Goal: Task Accomplishment & Management: Manage account settings

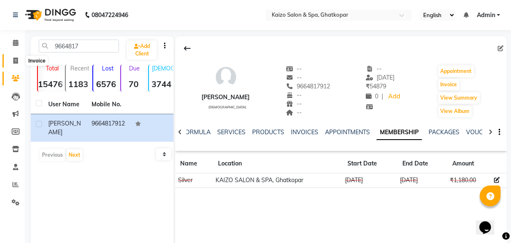
click at [14, 58] on icon at bounding box center [15, 60] width 5 height 6
select select "service"
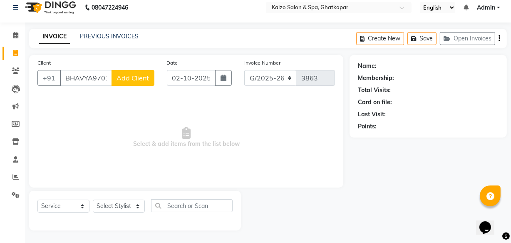
scroll to position [0, 25]
click at [67, 82] on input "BHAVYA9701477831" at bounding box center [86, 78] width 52 height 16
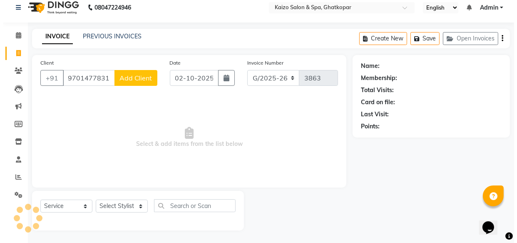
scroll to position [0, 0]
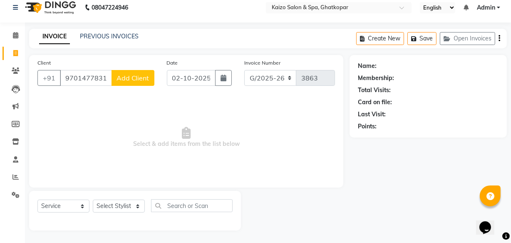
type input "9701477831"
click at [132, 77] on span "Add Client" at bounding box center [133, 78] width 33 height 8
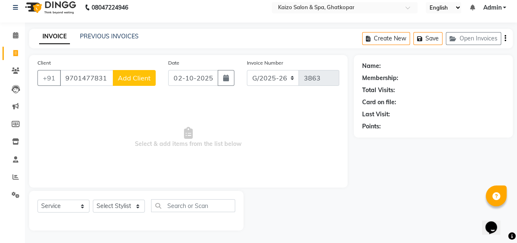
select select "22"
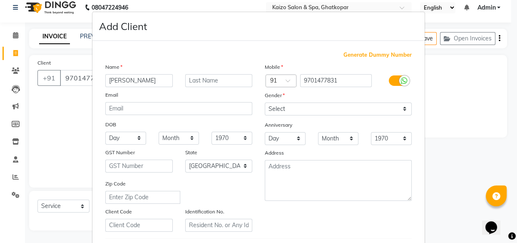
type input "[PERSON_NAME]"
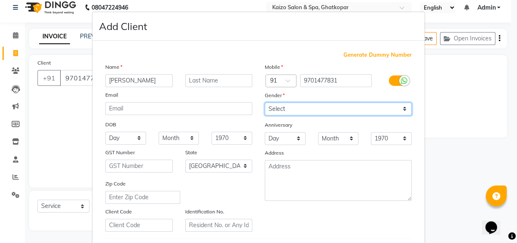
click at [283, 106] on select "Select [DEMOGRAPHIC_DATA] [DEMOGRAPHIC_DATA] Other Prefer Not To Say" at bounding box center [338, 108] width 147 height 13
select select "[DEMOGRAPHIC_DATA]"
click at [265, 102] on select "Select [DEMOGRAPHIC_DATA] [DEMOGRAPHIC_DATA] Other Prefer Not To Say" at bounding box center [338, 108] width 147 height 13
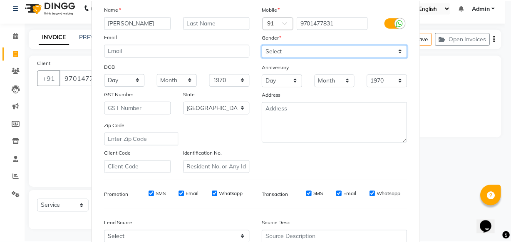
scroll to position [144, 0]
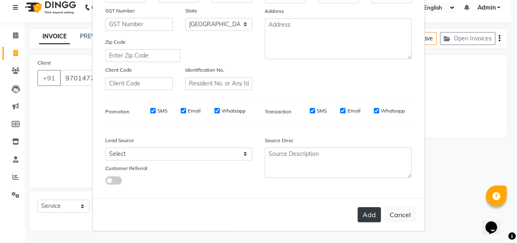
click at [358, 207] on button "Add" at bounding box center [369, 214] width 23 height 15
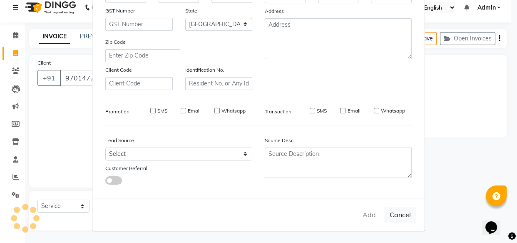
select select
select select "null"
select select
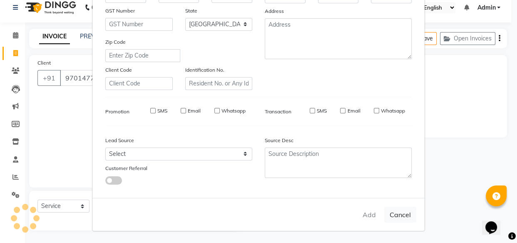
select select
checkbox input "false"
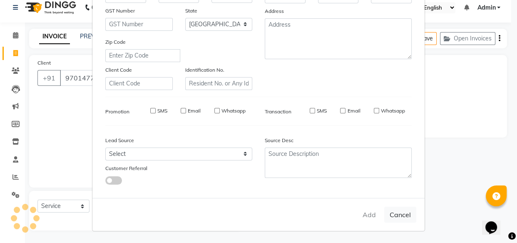
checkbox input "false"
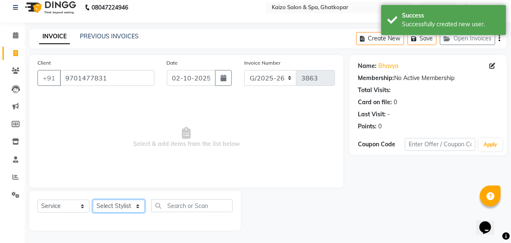
click at [110, 205] on select "Select Stylist [PERSON_NAME] ANJALI [PERSON_NAME] [PERSON_NAME] Front Desk [PER…" at bounding box center [119, 205] width 52 height 13
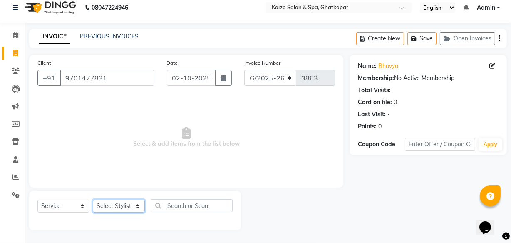
select select "43012"
click at [93, 199] on select "Select Stylist [PERSON_NAME] ANJALI [PERSON_NAME] [PERSON_NAME] Front Desk [PER…" at bounding box center [119, 205] width 52 height 13
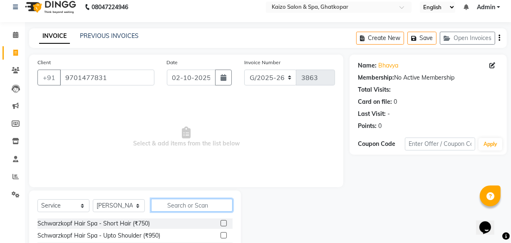
click at [185, 207] on input "text" at bounding box center [192, 205] width 82 height 13
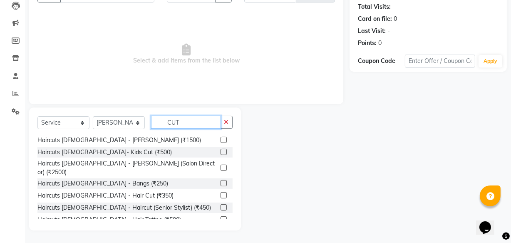
scroll to position [75, 0]
type input "CUT"
click at [221, 192] on label at bounding box center [224, 195] width 6 height 6
click at [221, 192] on input "checkbox" at bounding box center [223, 194] width 5 height 5
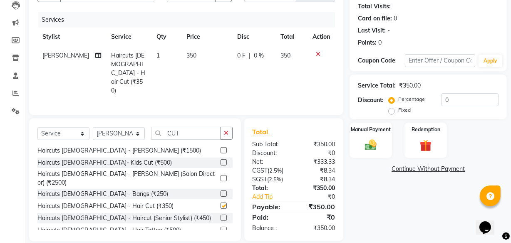
checkbox input "false"
click at [228, 130] on icon "button" at bounding box center [226, 133] width 5 height 6
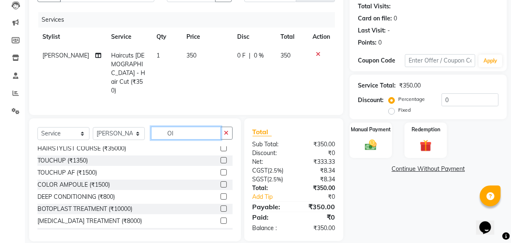
scroll to position [91, 0]
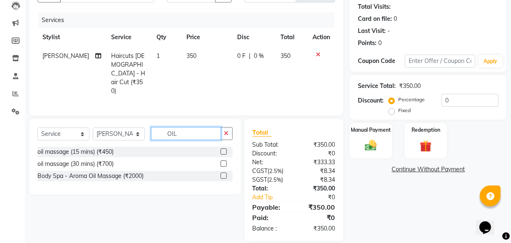
type input "OIL"
click at [227, 147] on div at bounding box center [227, 152] width 12 height 10
click at [222, 148] on label at bounding box center [224, 151] width 6 height 6
click at [222, 149] on input "checkbox" at bounding box center [223, 151] width 5 height 5
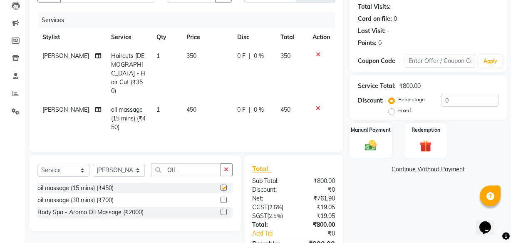
checkbox input "false"
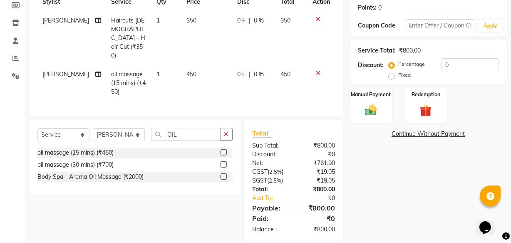
click at [194, 65] on td "450" at bounding box center [207, 83] width 51 height 36
select select "43012"
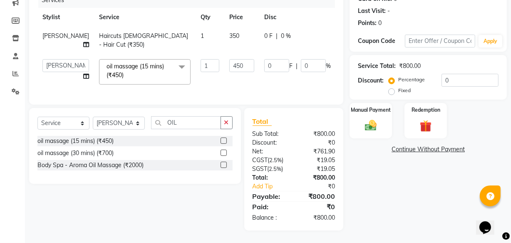
scroll to position [117, 0]
click at [196, 60] on td "1" at bounding box center [210, 71] width 29 height 35
click at [229, 59] on input "450" at bounding box center [241, 65] width 25 height 13
type input "4"
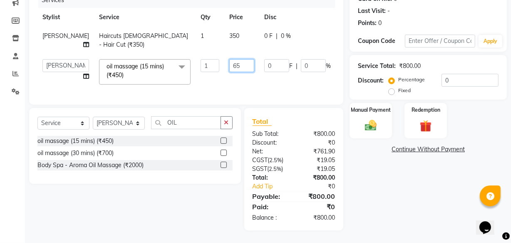
type input "650"
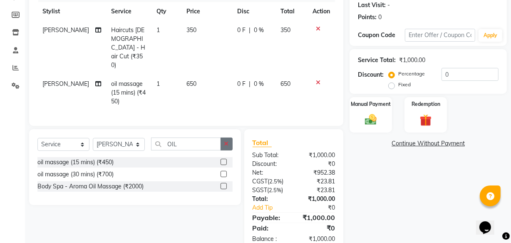
click at [227, 141] on icon "button" at bounding box center [226, 144] width 5 height 6
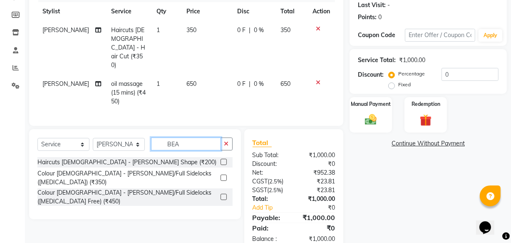
type input "BEA"
click at [223, 159] on label at bounding box center [224, 162] width 6 height 6
click at [223, 159] on input "checkbox" at bounding box center [223, 161] width 5 height 5
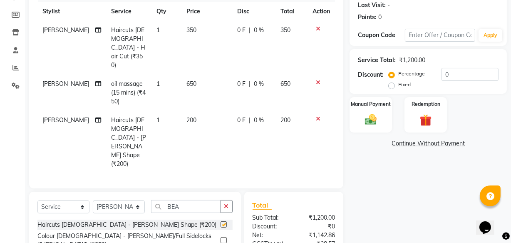
checkbox input "false"
click at [188, 35] on td "350" at bounding box center [207, 48] width 51 height 54
select select "43012"
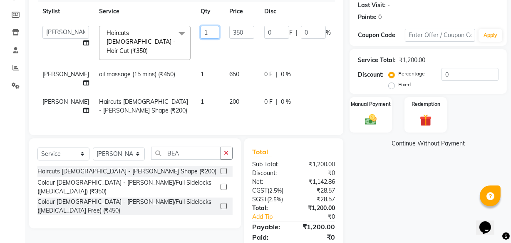
click at [201, 35] on input "1" at bounding box center [210, 32] width 19 height 13
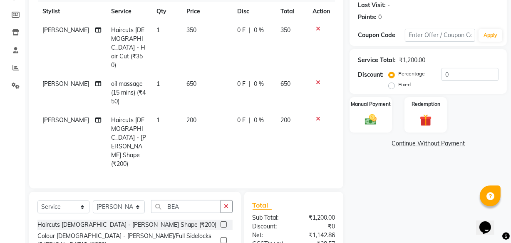
click at [217, 35] on td "350" at bounding box center [207, 48] width 51 height 54
select select "43012"
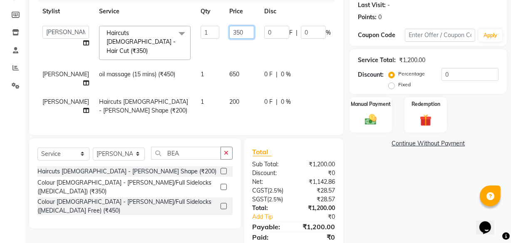
click at [229, 35] on input "350" at bounding box center [241, 32] width 25 height 13
type input "3"
type input "400"
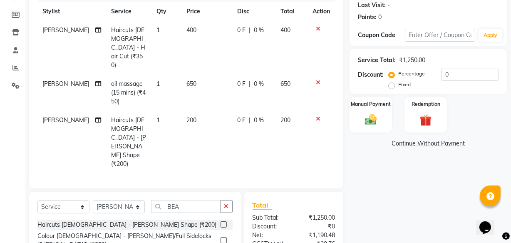
click at [219, 46] on td "400" at bounding box center [207, 48] width 51 height 54
select select "43012"
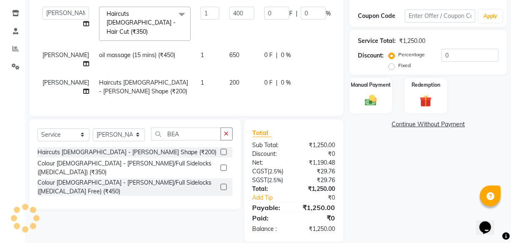
scroll to position [144, 0]
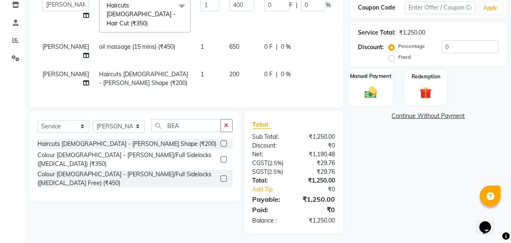
click at [371, 88] on img at bounding box center [371, 92] width 20 height 14
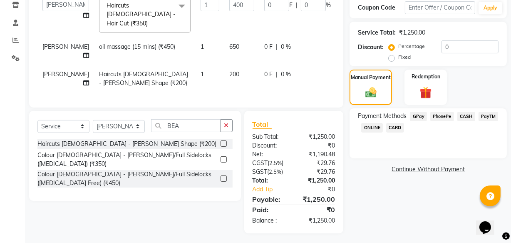
click at [441, 115] on span "PhonePe" at bounding box center [443, 117] width 24 height 10
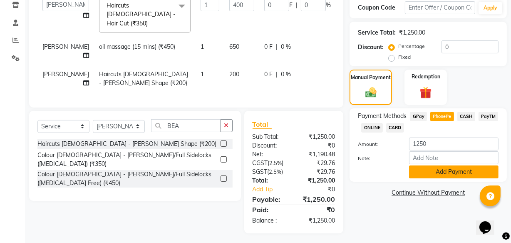
click at [448, 172] on button "Add Payment" at bounding box center [454, 171] width 90 height 13
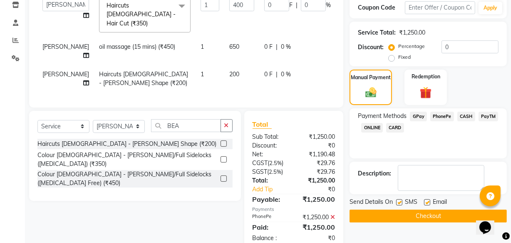
click at [431, 212] on button "Checkout" at bounding box center [428, 215] width 157 height 13
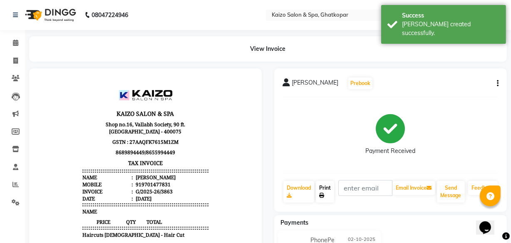
click at [326, 189] on link "Print" at bounding box center [325, 192] width 18 height 22
select select "service"
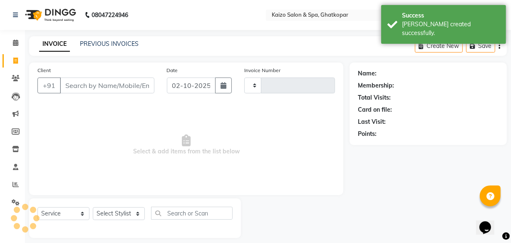
type input "3864"
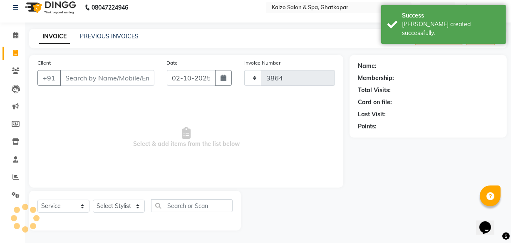
select select "3500"
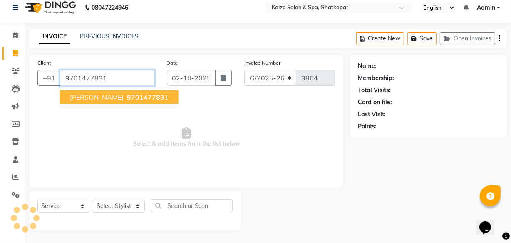
type input "9701477831"
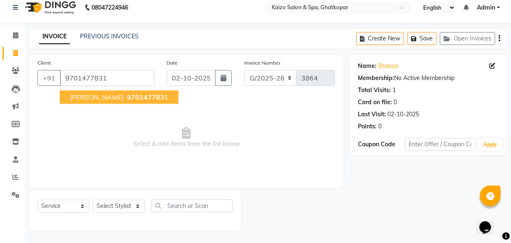
click at [76, 97] on span "[PERSON_NAME]" at bounding box center [97, 97] width 54 height 8
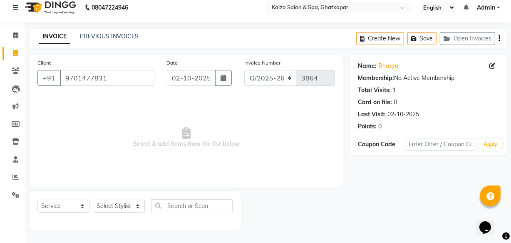
click at [122, 198] on div "Select Service Product Membership Package Voucher Prepaid Gift Card Select Styl…" at bounding box center [135, 211] width 212 height 40
drag, startPoint x: 102, startPoint y: 205, endPoint x: 111, endPoint y: 199, distance: 10.5
click at [105, 204] on select "Select Stylist [PERSON_NAME] ANJALI [PERSON_NAME] [PERSON_NAME] Front Desk [PER…" at bounding box center [119, 205] width 52 height 13
select select "43012"
click at [93, 199] on select "Select Stylist [PERSON_NAME] ANJALI [PERSON_NAME] [PERSON_NAME] Front Desk [PER…" at bounding box center [119, 205] width 52 height 13
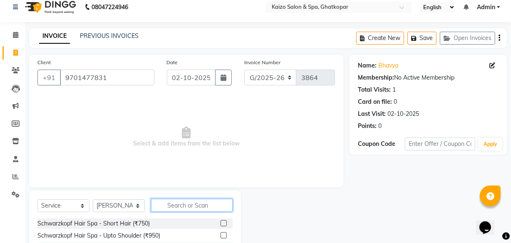
click at [172, 207] on input "text" at bounding box center [192, 205] width 82 height 13
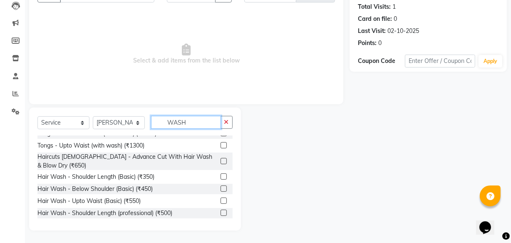
scroll to position [187, 0]
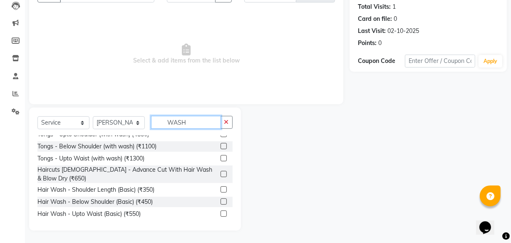
type input "WASH"
click at [221, 187] on label at bounding box center [224, 189] width 6 height 6
click at [221, 187] on input "checkbox" at bounding box center [223, 189] width 5 height 5
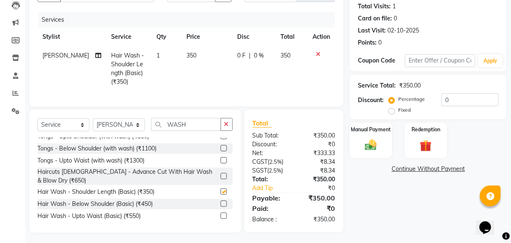
checkbox input "false"
click at [188, 61] on td "350" at bounding box center [207, 68] width 51 height 45
select select "43012"
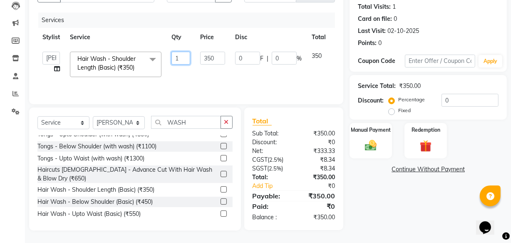
click at [188, 61] on input "1" at bounding box center [181, 58] width 19 height 13
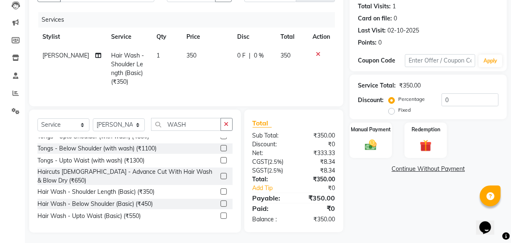
click at [207, 57] on td "350" at bounding box center [207, 68] width 51 height 45
select select "43012"
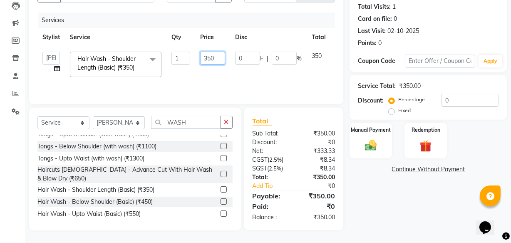
click at [209, 59] on input "350" at bounding box center [212, 58] width 25 height 13
type input "150"
click at [210, 77] on td "150" at bounding box center [212, 64] width 35 height 35
select select "43012"
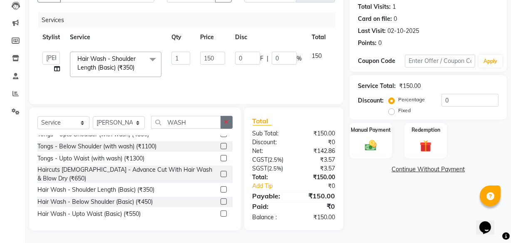
click at [224, 117] on button "button" at bounding box center [227, 122] width 12 height 13
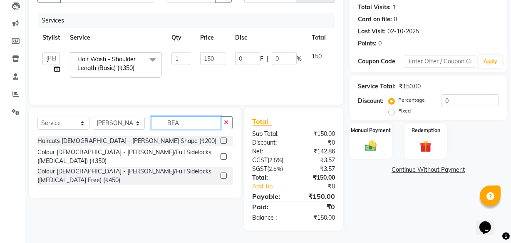
scroll to position [91, 0]
type input "BEAR"
click at [222, 139] on label at bounding box center [224, 140] width 6 height 6
click at [222, 139] on input "checkbox" at bounding box center [223, 140] width 5 height 5
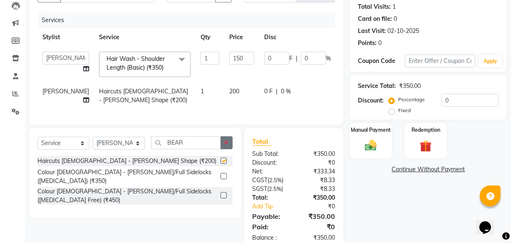
checkbox input "false"
click at [224, 145] on button "button" at bounding box center [227, 142] width 12 height 13
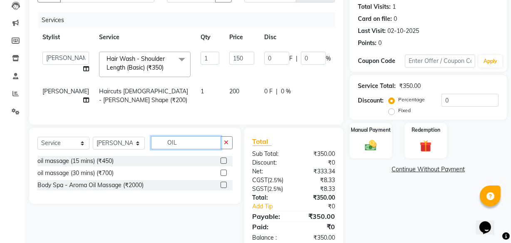
type input "OIL"
click at [222, 164] on label at bounding box center [224, 160] width 6 height 6
click at [222, 164] on input "checkbox" at bounding box center [223, 160] width 5 height 5
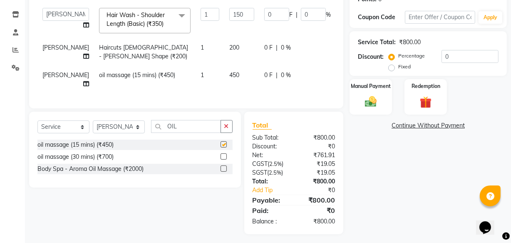
checkbox input "false"
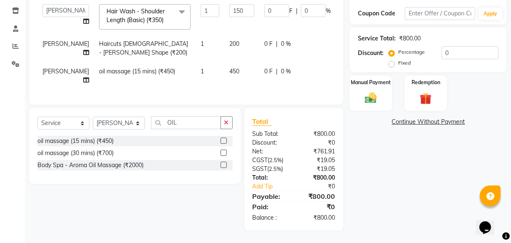
scroll to position [144, 0]
click at [228, 124] on icon "button" at bounding box center [226, 123] width 5 height 6
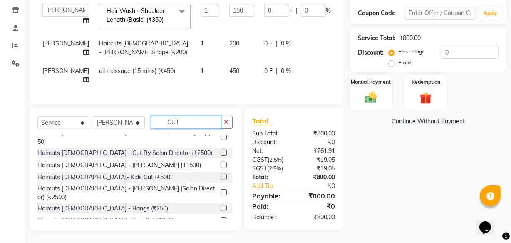
scroll to position [75, 0]
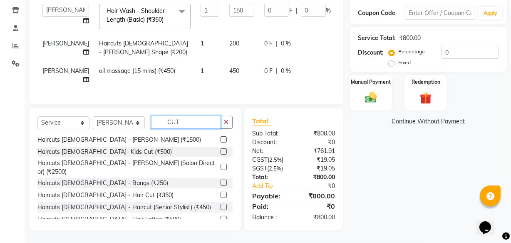
type input "CUT"
click at [221, 192] on label at bounding box center [224, 195] width 6 height 6
click at [221, 192] on input "checkbox" at bounding box center [223, 194] width 5 height 5
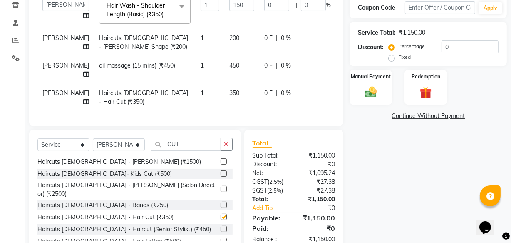
checkbox input "false"
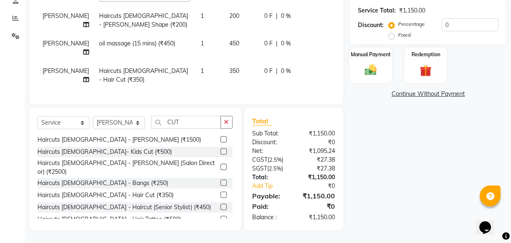
click at [224, 66] on td "350" at bounding box center [241, 75] width 35 height 27
select select "43012"
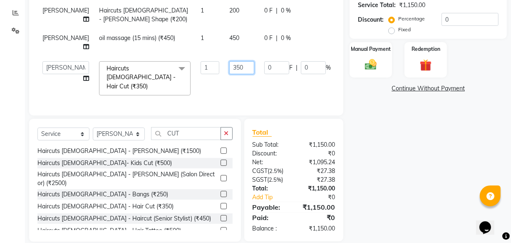
click at [229, 66] on input "350" at bounding box center [241, 67] width 25 height 13
type input "400"
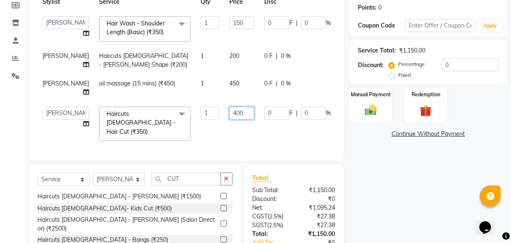
scroll to position [96, 0]
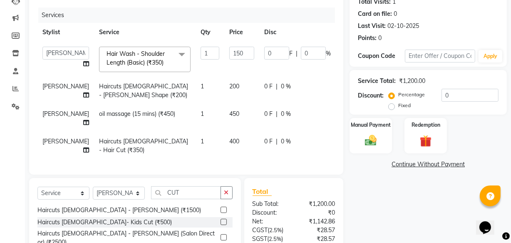
click at [259, 90] on td "0 F | 0 %" at bounding box center [297, 90] width 77 height 27
select select "43012"
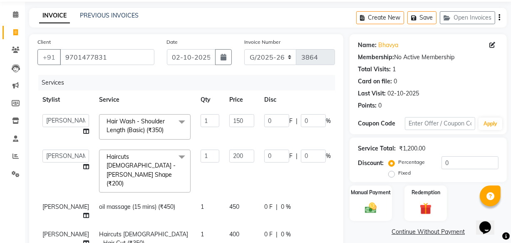
scroll to position [104, 0]
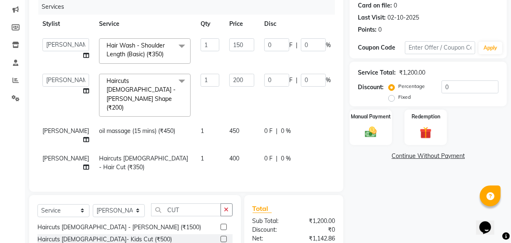
click at [229, 127] on span "450" at bounding box center [234, 130] width 10 height 7
select select "43012"
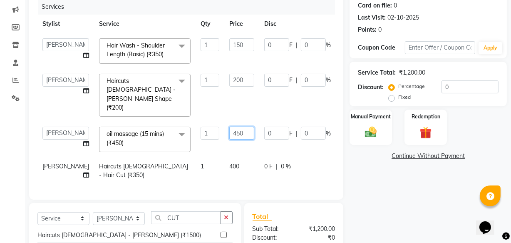
drag, startPoint x: 203, startPoint y: 114, endPoint x: 211, endPoint y: 117, distance: 7.9
click at [229, 127] on input "450" at bounding box center [241, 133] width 25 height 13
type input "500"
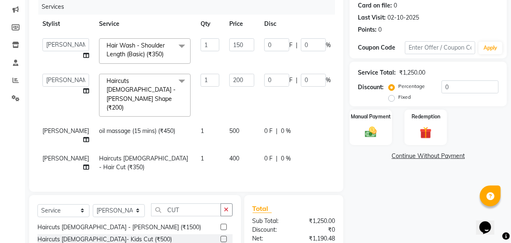
click at [210, 132] on tbody "[PERSON_NAME] ANJALI [PERSON_NAME] [PERSON_NAME] Front Desk [PERSON_NAME] IFTES…" at bounding box center [212, 104] width 350 height 143
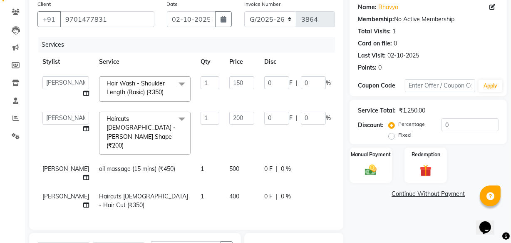
scroll to position [179, 0]
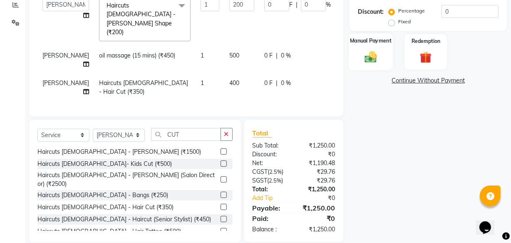
click at [384, 52] on div "Manual Payment" at bounding box center [371, 51] width 44 height 37
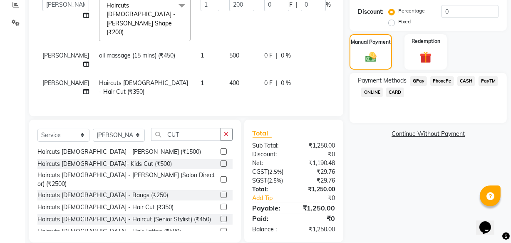
click at [446, 78] on span "PhonePe" at bounding box center [443, 81] width 24 height 10
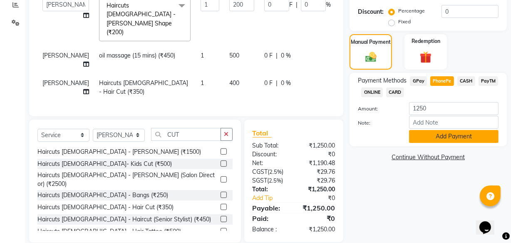
click at [431, 137] on button "Add Payment" at bounding box center [454, 136] width 90 height 13
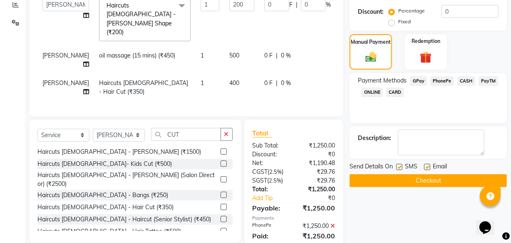
click at [393, 181] on button "Checkout" at bounding box center [428, 180] width 157 height 13
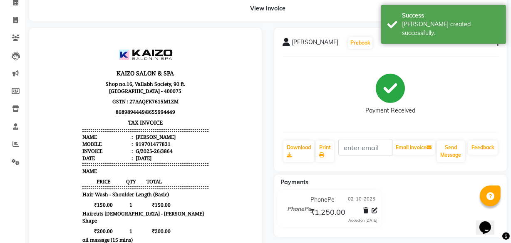
scroll to position [75, 0]
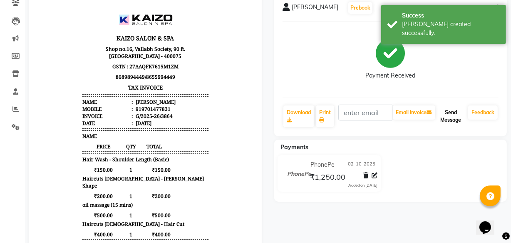
click at [446, 117] on button "Send Message" at bounding box center [451, 116] width 28 height 22
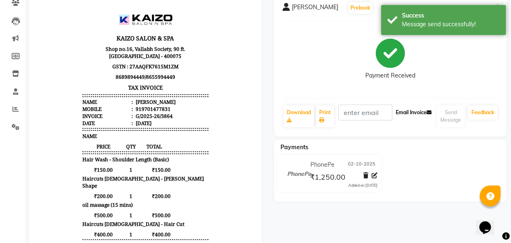
click at [403, 112] on button "Email Invoice" at bounding box center [414, 112] width 42 height 14
click at [326, 113] on link "Print" at bounding box center [325, 116] width 18 height 22
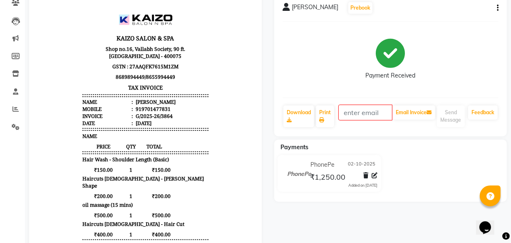
select select "service"
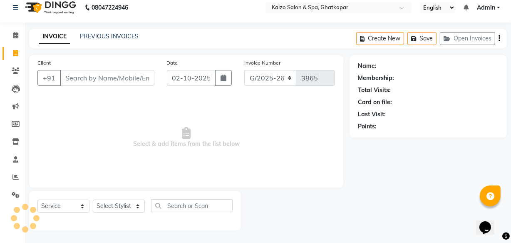
scroll to position [8, 0]
click at [12, 188] on link "Settings" at bounding box center [12, 195] width 20 height 14
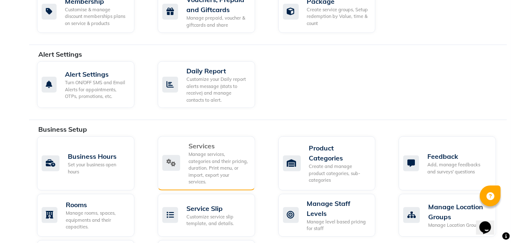
scroll to position [341, 0]
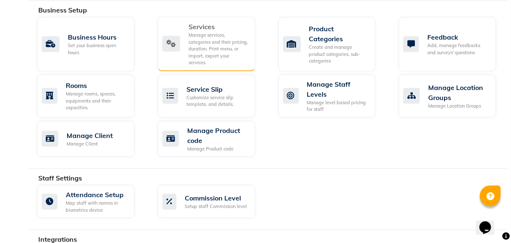
click at [203, 47] on div "Manage services, categories and their pricing, duration. Print menu, or import,…" at bounding box center [219, 49] width 60 height 35
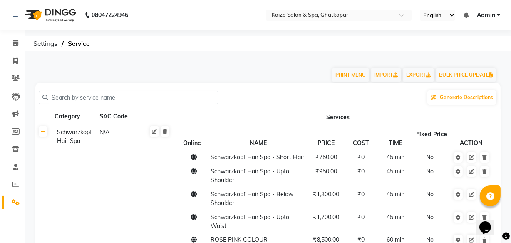
click at [117, 97] on input "text" at bounding box center [131, 97] width 167 height 13
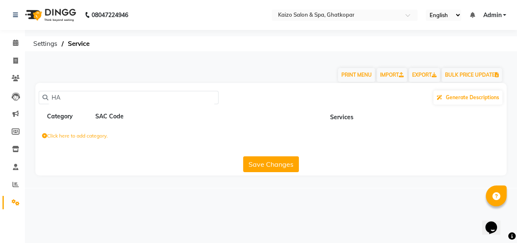
type input "H"
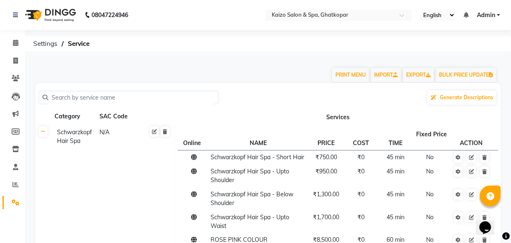
click at [157, 174] on td "Schwarzkopf Hair Spa N/A" at bounding box center [113, 238] width 124 height 227
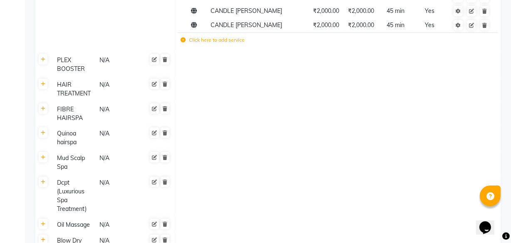
scroll to position [303, 0]
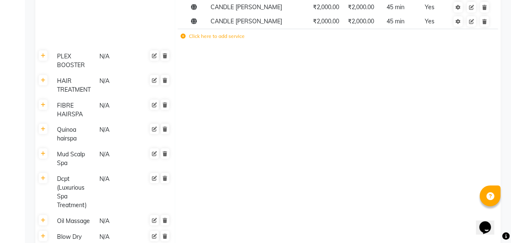
click at [212, 40] on label "Click here to add service" at bounding box center [213, 35] width 64 height 7
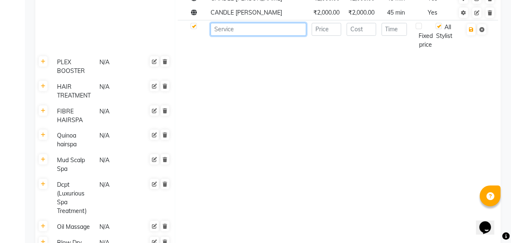
click at [249, 34] on input at bounding box center [259, 29] width 96 height 13
type input "H"
type input "HAIRWASH MEN"
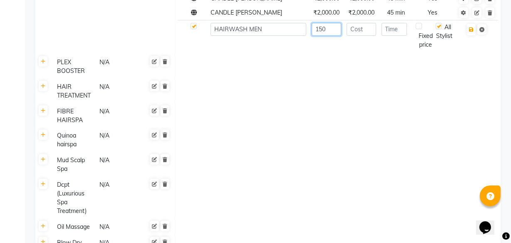
type input "150"
click at [361, 36] on input "number" at bounding box center [362, 29] width 30 height 13
type input "150"
click at [386, 35] on input "number" at bounding box center [395, 29] width 26 height 13
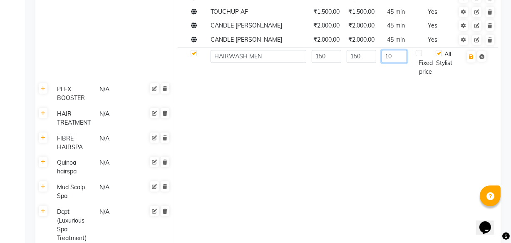
scroll to position [265, 0]
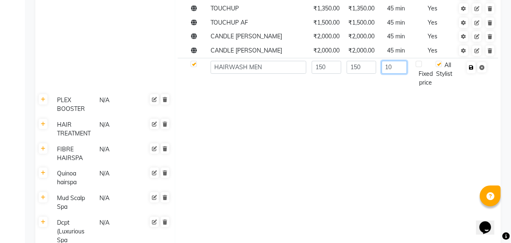
type input "10"
click at [473, 70] on icon "button" at bounding box center [471, 67] width 5 height 5
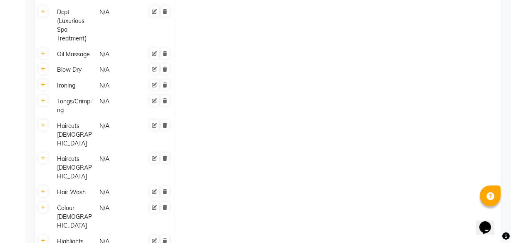
scroll to position [492, 0]
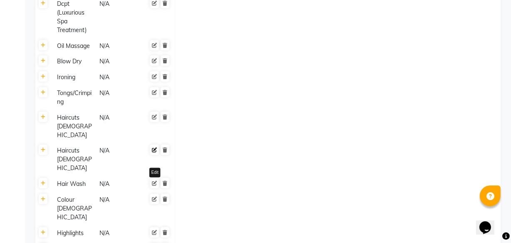
click at [157, 151] on icon at bounding box center [154, 149] width 5 height 5
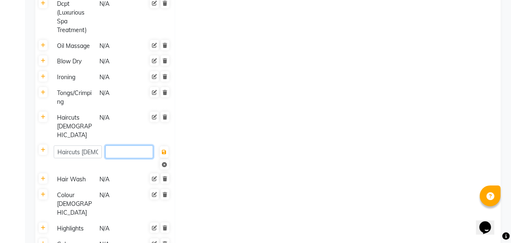
click at [142, 153] on input "number" at bounding box center [129, 151] width 48 height 13
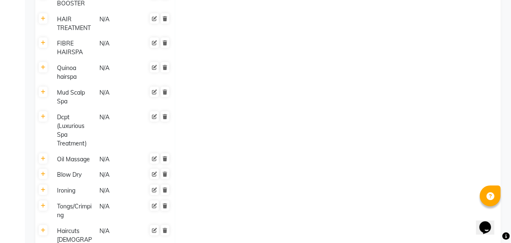
click at [226, 151] on td at bounding box center [338, 130] width 326 height 42
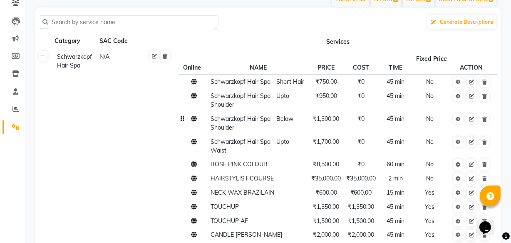
scroll to position [37, 0]
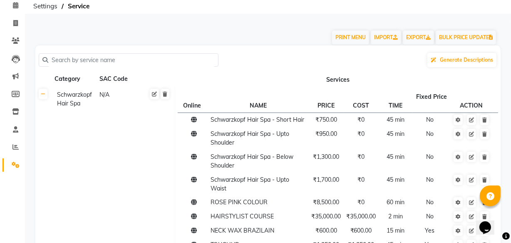
click at [167, 58] on input "text" at bounding box center [131, 60] width 167 height 13
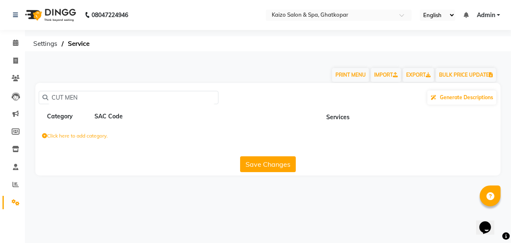
scroll to position [0, 0]
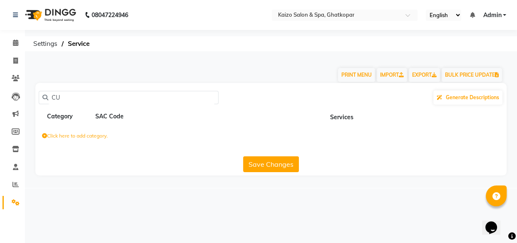
type input "C"
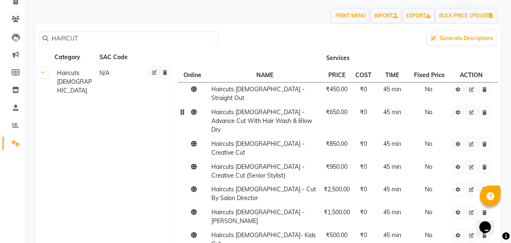
scroll to position [21, 0]
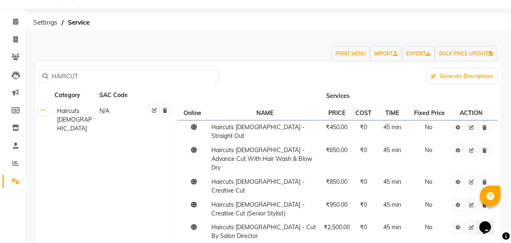
click at [161, 72] on input "HAIRCUT" at bounding box center [131, 76] width 167 height 13
type input "H"
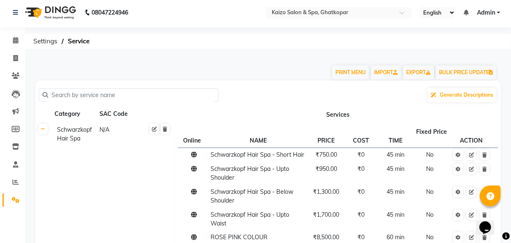
scroll to position [0, 0]
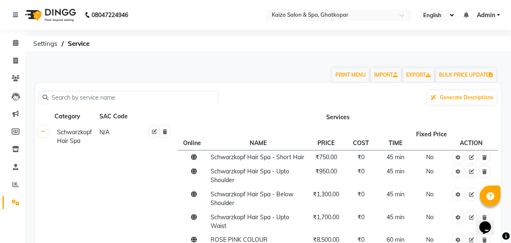
click at [119, 99] on input "text" at bounding box center [131, 97] width 167 height 13
click at [45, 95] on span at bounding box center [45, 98] width 6 height 6
click at [94, 96] on input "text" at bounding box center [131, 97] width 167 height 13
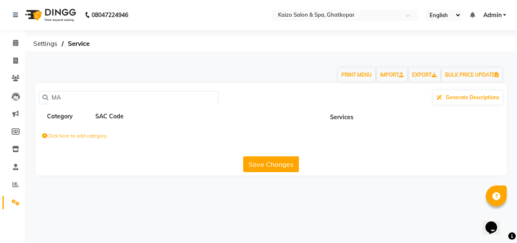
type input "M"
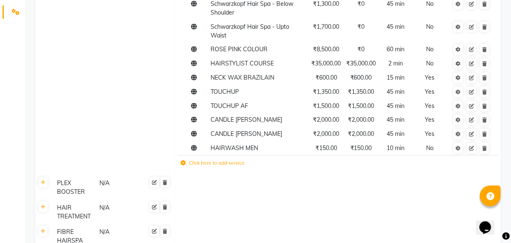
scroll to position [77, 0]
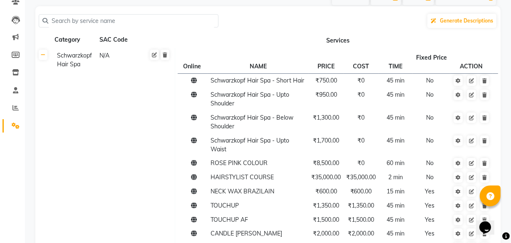
click at [335, 42] on th "Services" at bounding box center [338, 40] width 326 height 16
click at [345, 42] on th "Services" at bounding box center [338, 40] width 326 height 16
click at [468, 68] on th "ACTION" at bounding box center [472, 61] width 42 height 23
click at [436, 44] on th "Services" at bounding box center [338, 40] width 326 height 16
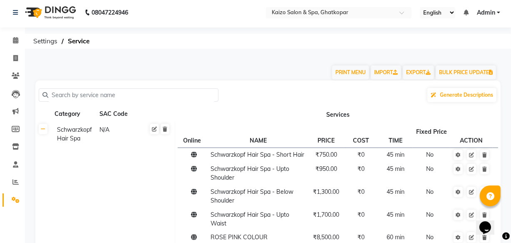
scroll to position [0, 0]
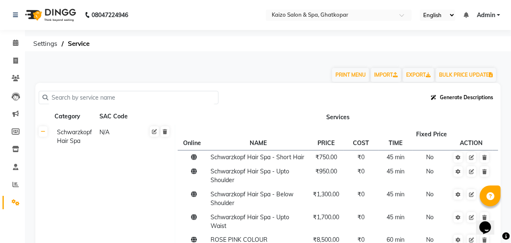
click at [464, 95] on span "Generate Descriptions" at bounding box center [466, 97] width 53 height 6
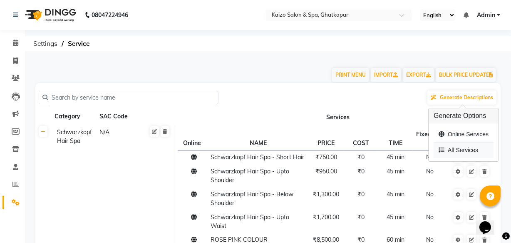
click at [458, 150] on div "All Services" at bounding box center [464, 149] width 60 height 15
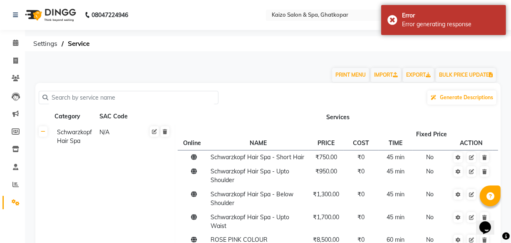
click at [217, 95] on div at bounding box center [129, 97] width 180 height 13
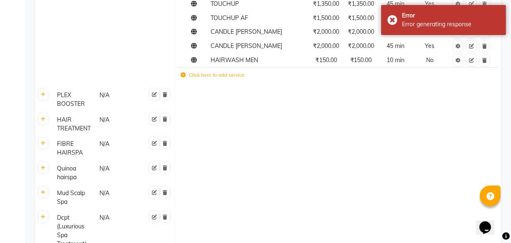
scroll to position [265, 0]
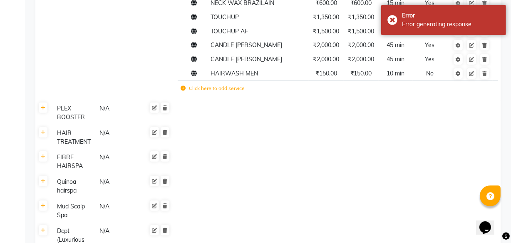
click at [224, 92] on label "Click here to add service" at bounding box center [213, 88] width 64 height 7
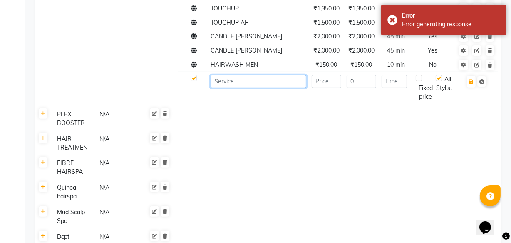
click at [284, 88] on input at bounding box center [259, 81] width 96 height 13
type input "C"
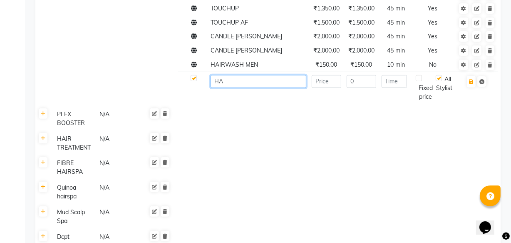
type input "H"
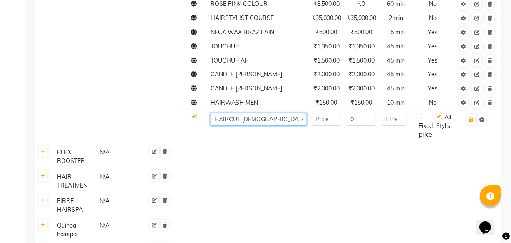
type input "HAIRCUT [DEMOGRAPHIC_DATA]"
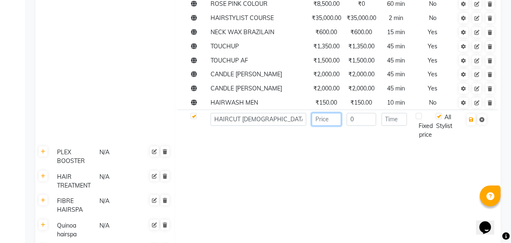
click at [328, 126] on input "number" at bounding box center [327, 119] width 30 height 13
type input "400"
click at [362, 126] on input "0" at bounding box center [362, 119] width 30 height 13
type input "400"
click at [423, 125] on div "Fixed price" at bounding box center [426, 126] width 20 height 26
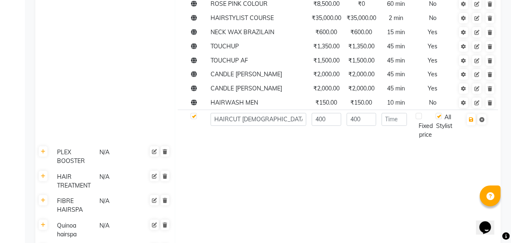
click at [443, 129] on div "All Stylist" at bounding box center [444, 126] width 17 height 26
click at [443, 127] on div "All Stylist" at bounding box center [444, 126] width 17 height 26
click at [387, 126] on input "number" at bounding box center [395, 119] width 26 height 13
type input "15"
click at [475, 125] on button "button" at bounding box center [471, 120] width 9 height 12
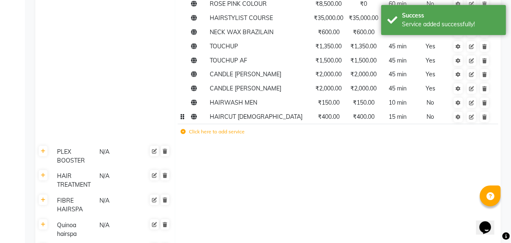
click at [253, 120] on span "HAIRCUT [DEMOGRAPHIC_DATA]" at bounding box center [256, 116] width 93 height 7
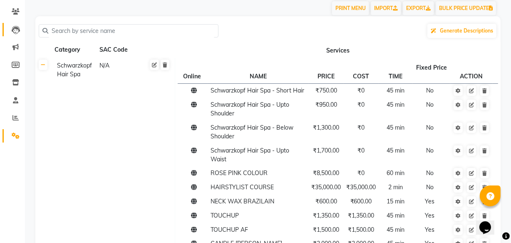
scroll to position [0, 0]
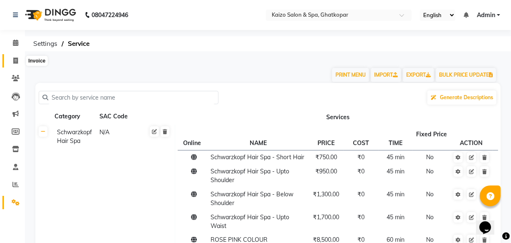
click at [13, 57] on icon at bounding box center [15, 60] width 5 height 6
select select "service"
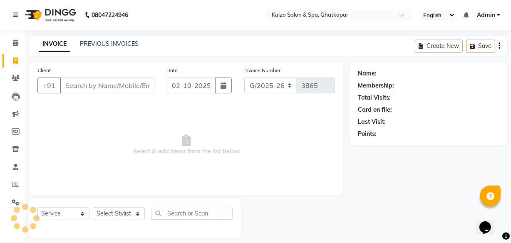
scroll to position [8, 0]
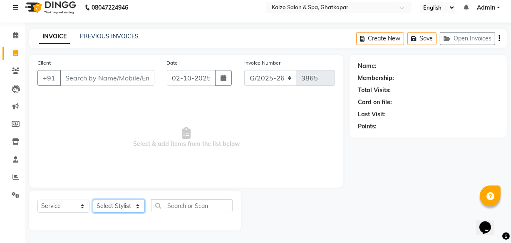
drag, startPoint x: 123, startPoint y: 208, endPoint x: 121, endPoint y: 191, distance: 17.2
click at [123, 207] on select "Select Stylist [PERSON_NAME] ANJALI [PERSON_NAME] [PERSON_NAME] Front Desk [PER…" at bounding box center [119, 205] width 52 height 13
drag, startPoint x: 115, startPoint y: 204, endPoint x: 114, endPoint y: 193, distance: 11.3
click at [115, 204] on select "Select Stylist [PERSON_NAME] ANJALI [PERSON_NAME] [PERSON_NAME] Front Desk [PER…" at bounding box center [119, 205] width 52 height 13
click at [112, 161] on span "Select & add items from the list below" at bounding box center [186, 137] width 298 height 83
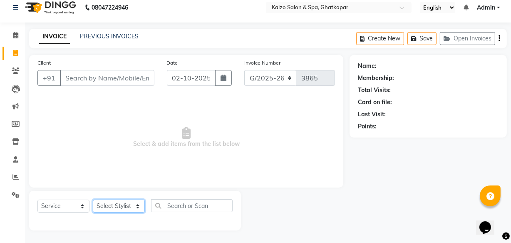
click at [107, 207] on select "Select Stylist [PERSON_NAME] ANJALI [PERSON_NAME] [PERSON_NAME] Front Desk [PER…" at bounding box center [119, 205] width 52 height 13
select select "8842"
click at [93, 199] on select "Select Stylist [PERSON_NAME] ANJALI [PERSON_NAME] [PERSON_NAME] Front Desk [PER…" at bounding box center [119, 205] width 52 height 13
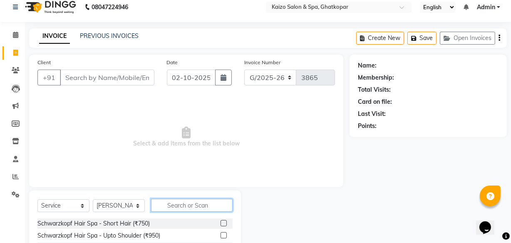
click at [180, 206] on input "text" at bounding box center [192, 205] width 82 height 13
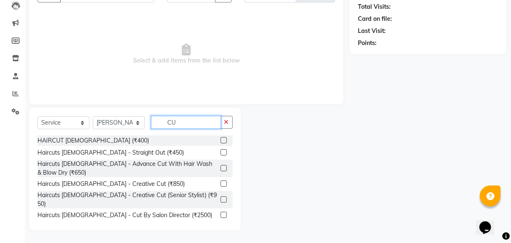
type input "C"
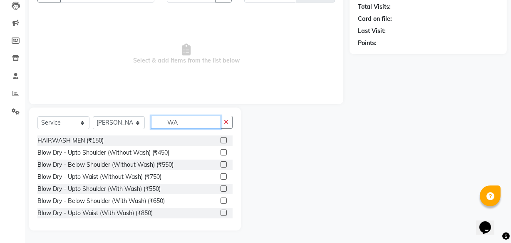
type input "W"
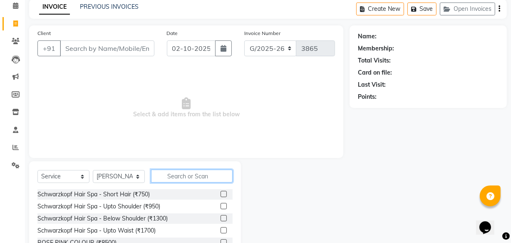
scroll to position [0, 0]
